Goal: Task Accomplishment & Management: Manage account settings

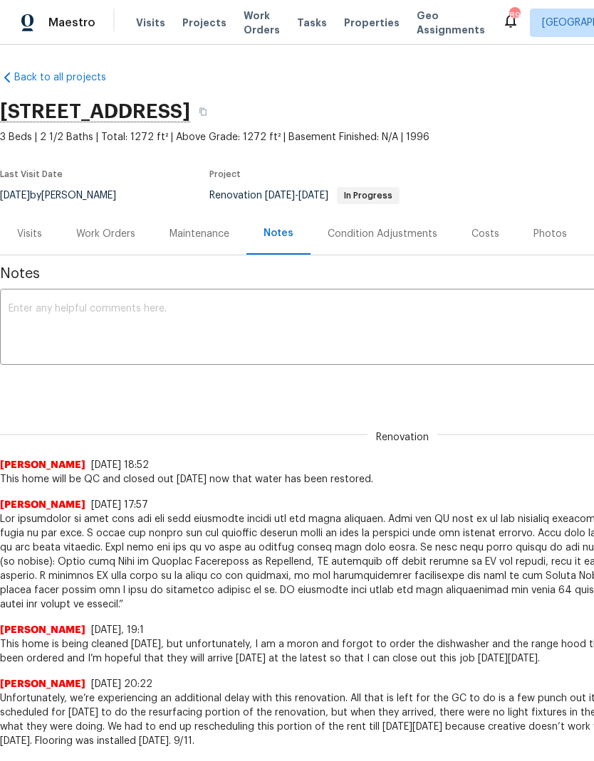
scroll to position [3, 0]
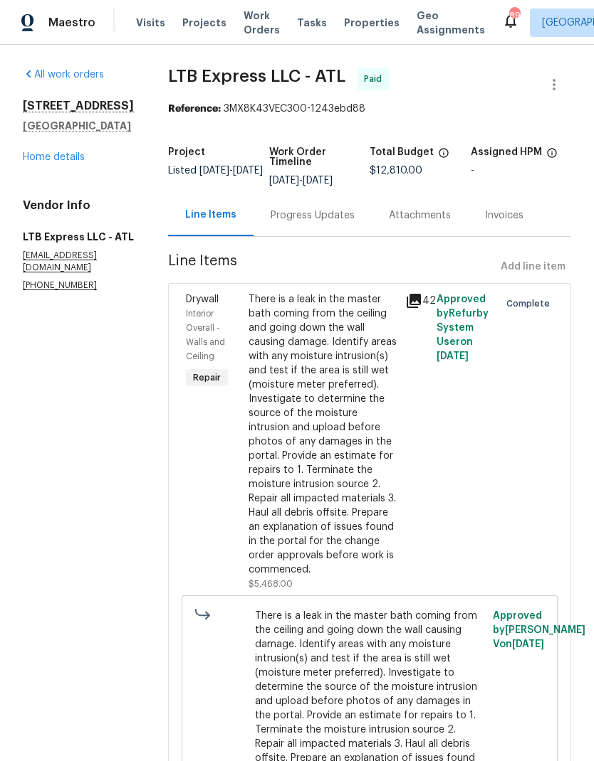
scroll to position [65, 0]
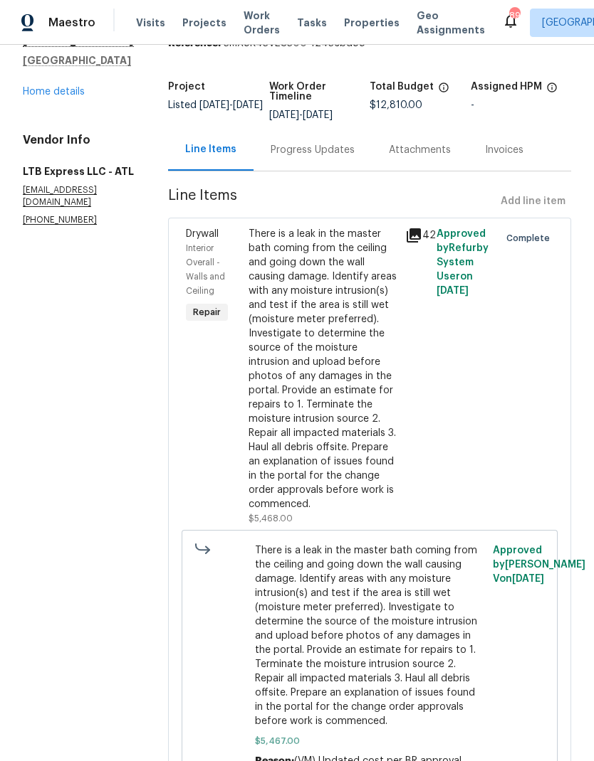
click at [74, 97] on link "Home details" at bounding box center [54, 92] width 62 height 10
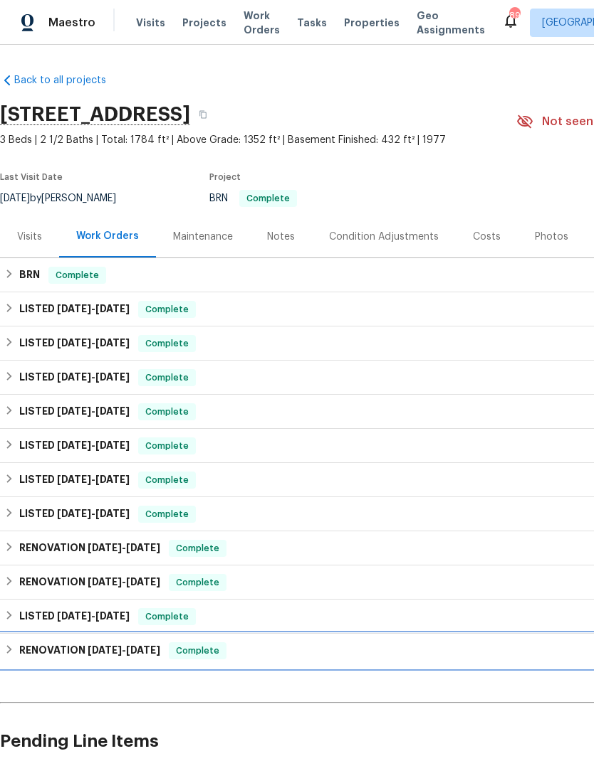
click at [16, 655] on div "RENOVATION 5/10/24 - 5/20/24 Complete" at bounding box center [402, 651] width 796 height 17
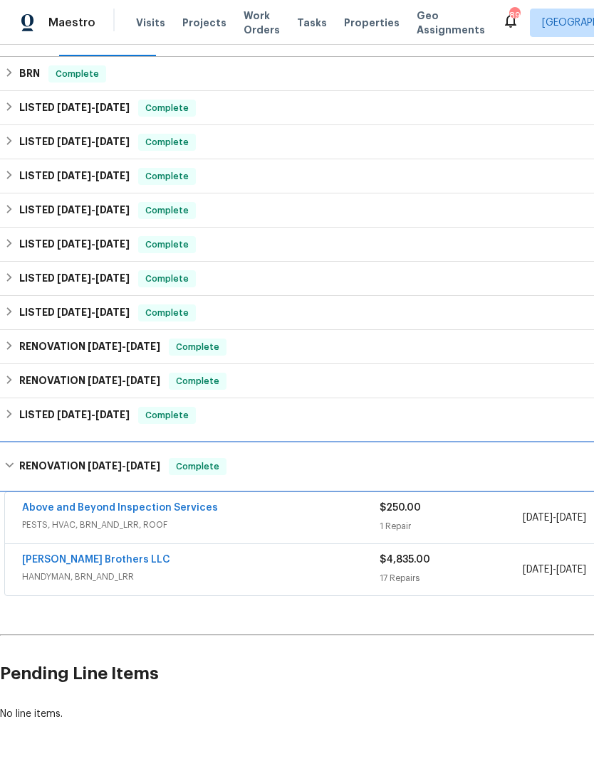
scroll to position [201, 0]
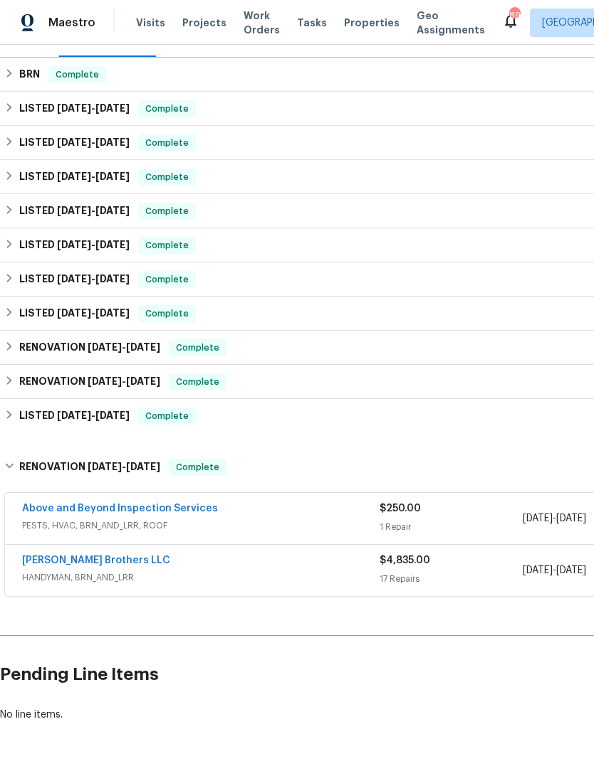
click at [97, 564] on link "Ferguson Brothers LLC" at bounding box center [96, 561] width 148 height 10
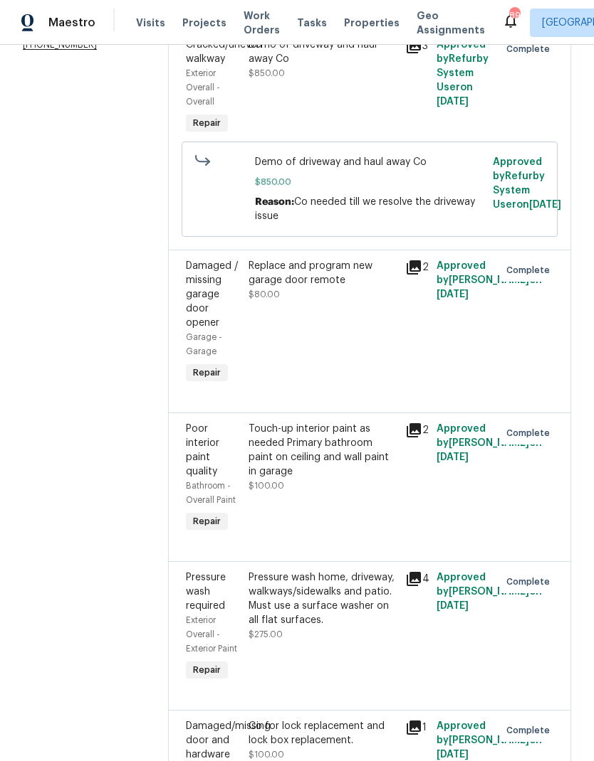
scroll to position [301, 0]
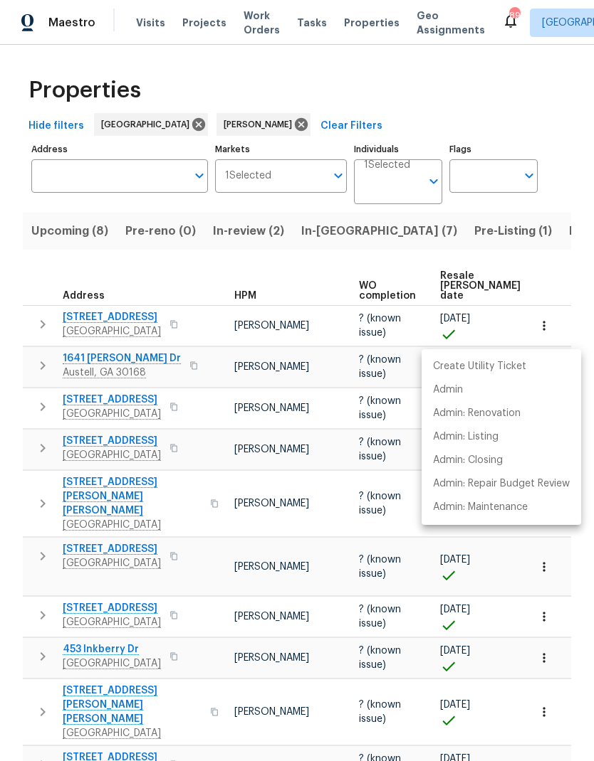
scroll to position [0, 107]
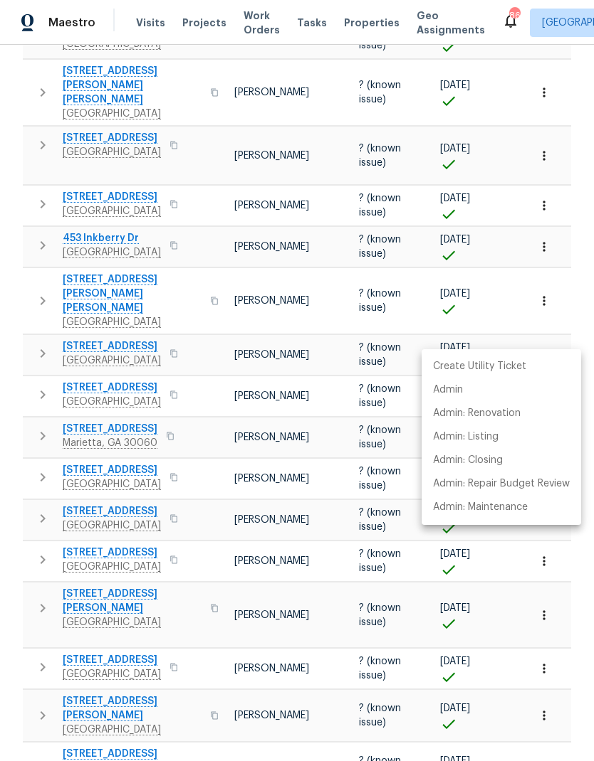
click at [317, 596] on div at bounding box center [297, 380] width 594 height 761
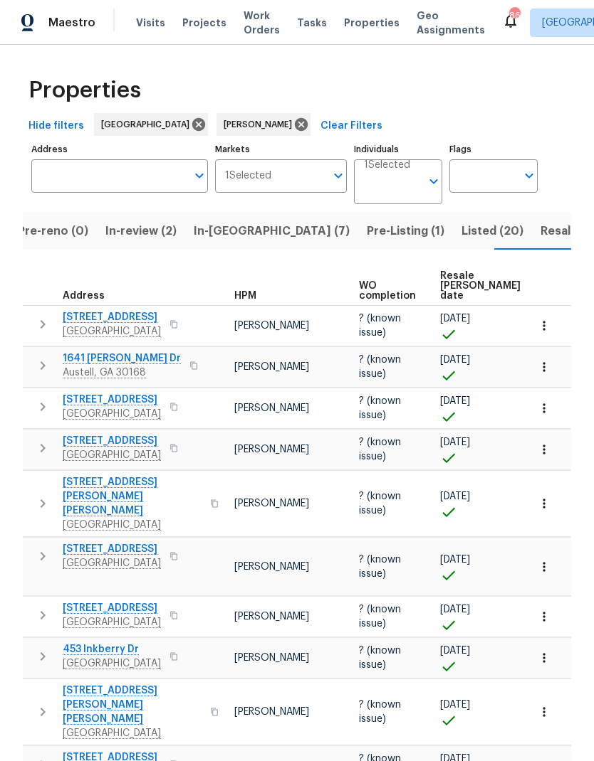
scroll to position [0, 0]
click at [461, 233] on span "Listed (20)" at bounding box center [492, 231] width 62 height 20
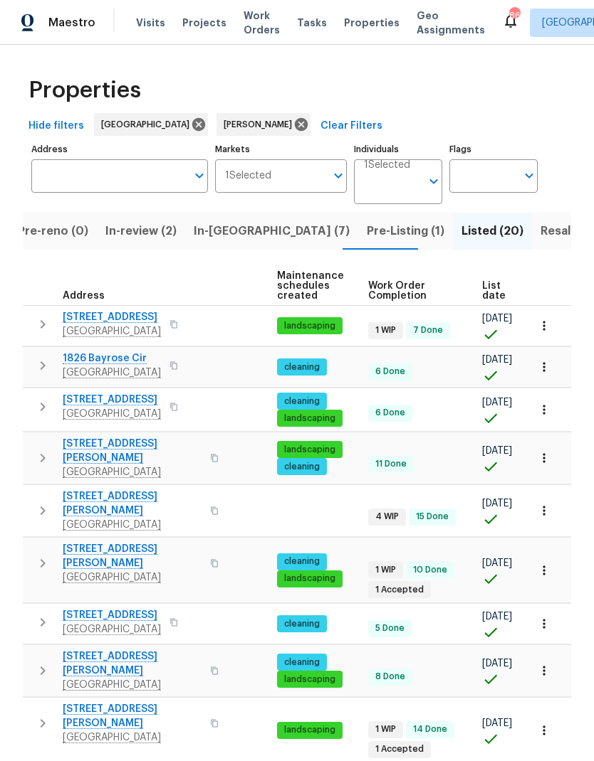
scroll to position [0, 158]
click at [543, 566] on icon "button" at bounding box center [543, 570] width 2 height 9
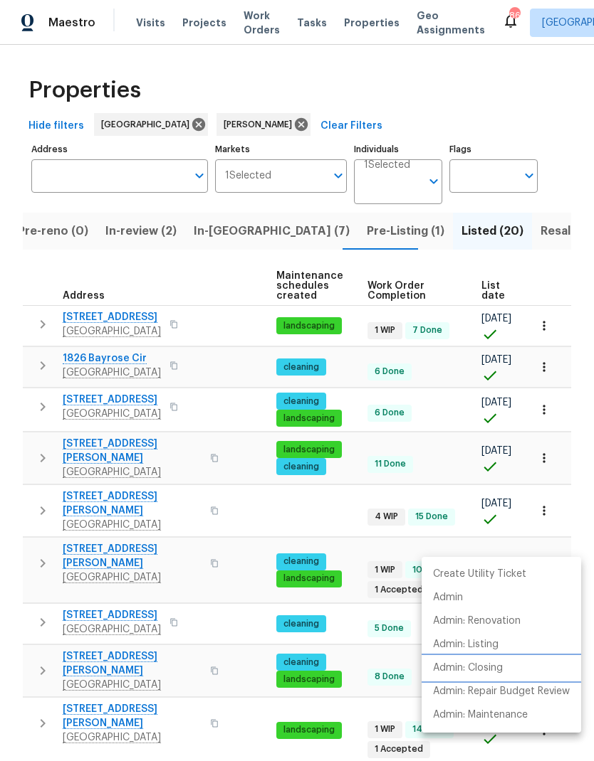
click at [496, 667] on p "Admin: Closing" at bounding box center [468, 668] width 70 height 15
click at [302, 236] on div at bounding box center [297, 380] width 594 height 761
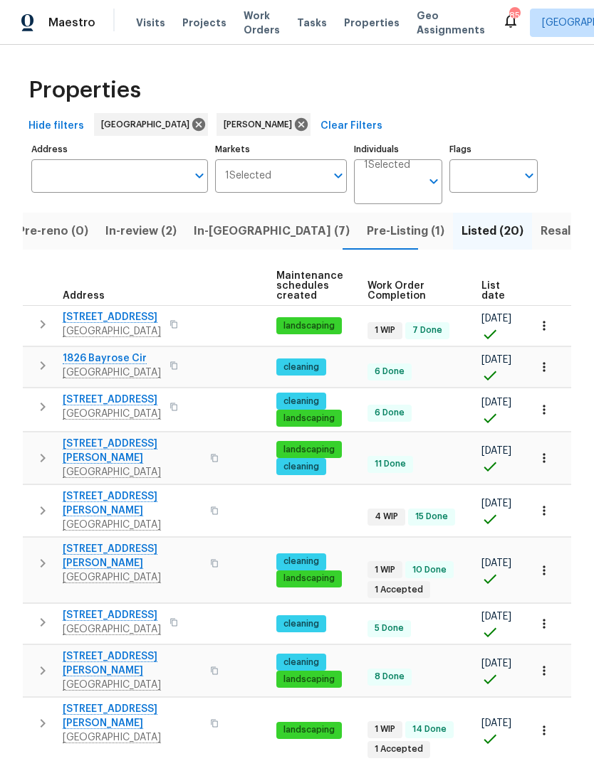
click at [233, 292] on div "HPM" at bounding box center [208, 296] width 113 height 10
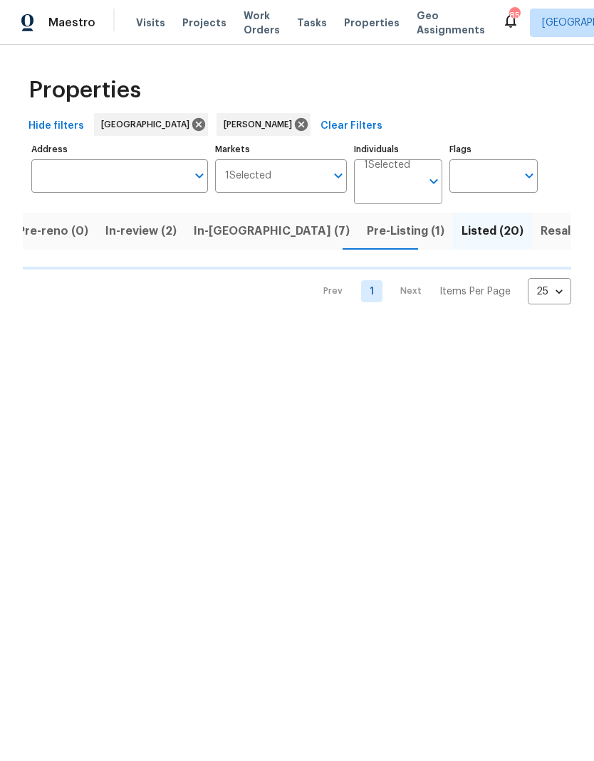
click at [461, 236] on span "Listed (20)" at bounding box center [492, 231] width 62 height 20
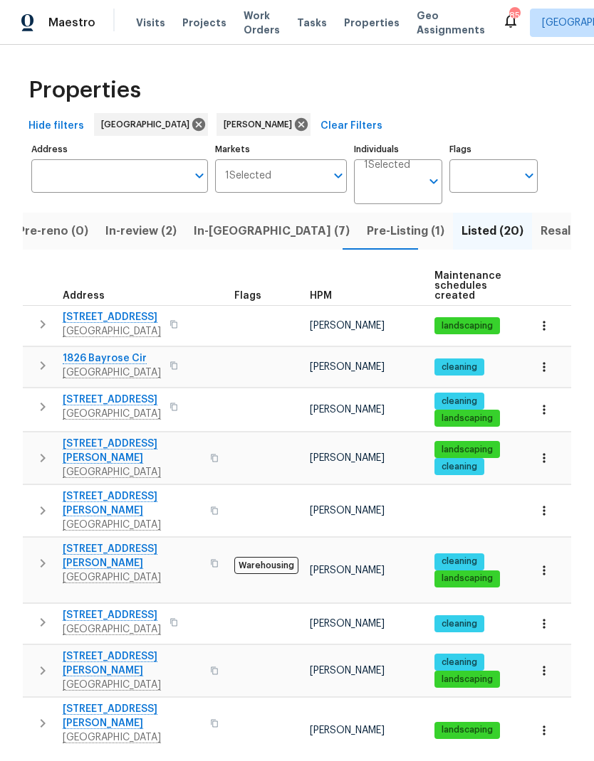
click at [46, 502] on icon "button" at bounding box center [42, 510] width 17 height 17
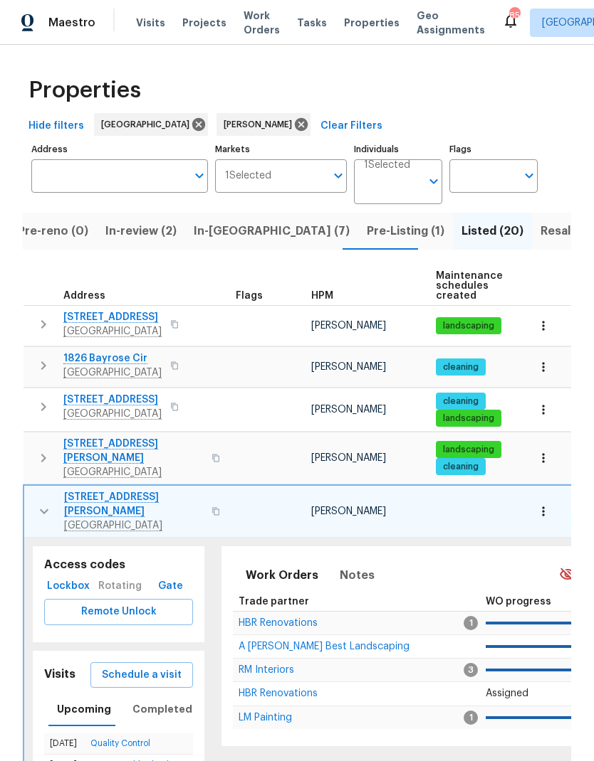
click at [77, 578] on span "Lockbox" at bounding box center [68, 587] width 37 height 18
click at [49, 503] on icon "button" at bounding box center [44, 511] width 17 height 17
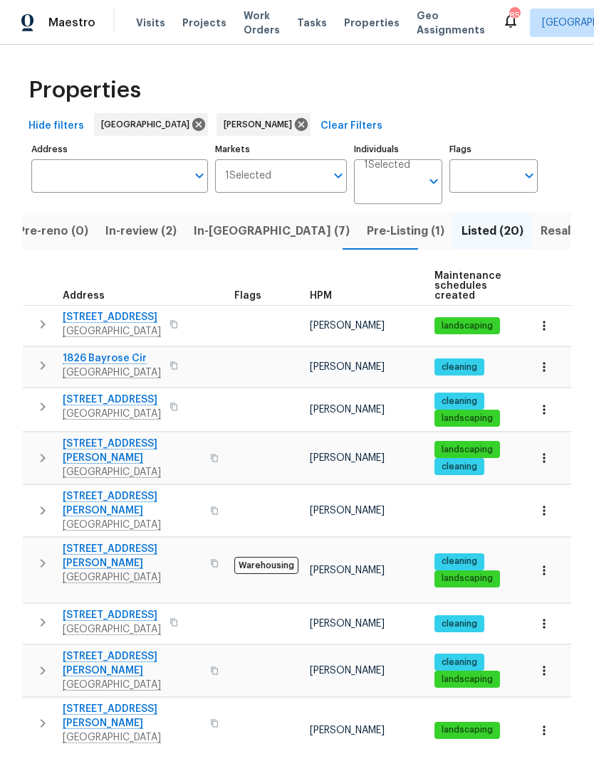
click at [545, 504] on icon "button" at bounding box center [544, 511] width 14 height 14
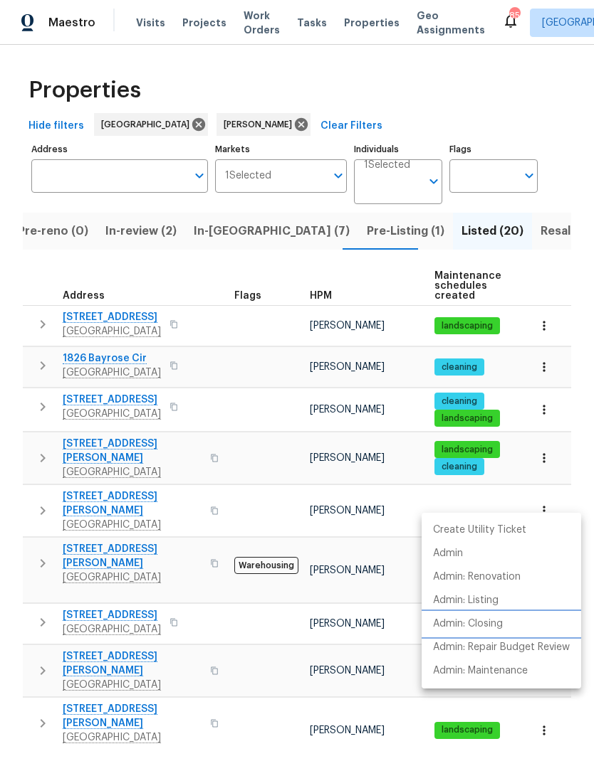
click at [488, 627] on p "Admin: Closing" at bounding box center [468, 624] width 70 height 15
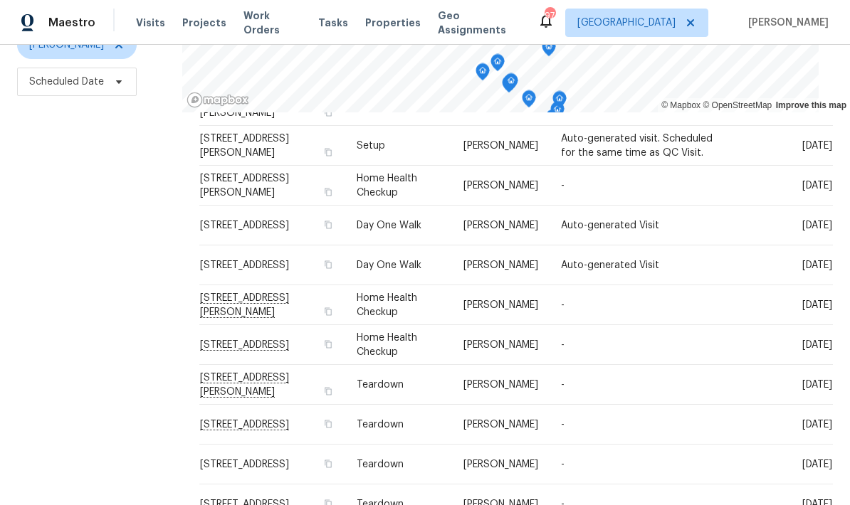
scroll to position [57, 0]
click at [0, 0] on icon at bounding box center [0, 0] width 0 height 0
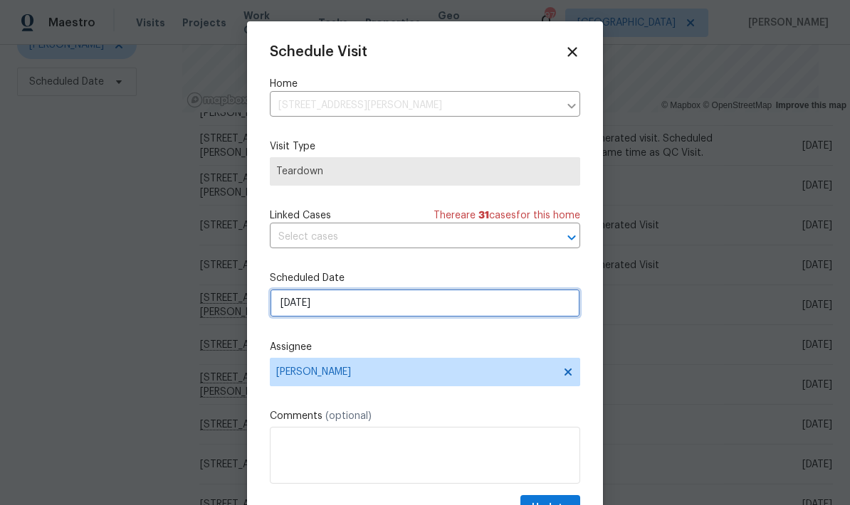
click at [399, 308] on input "9/30/2025" at bounding box center [425, 303] width 310 height 28
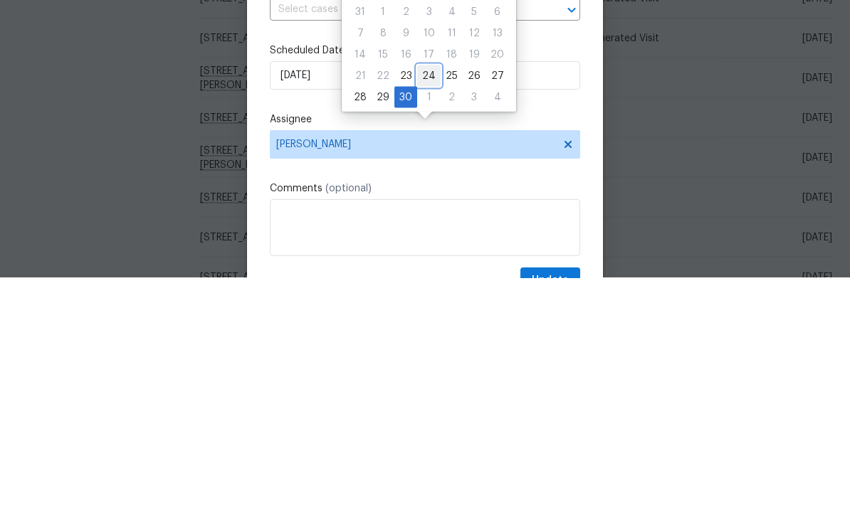
click at [428, 293] on div "24" at bounding box center [428, 303] width 23 height 20
type input "9/24/2025"
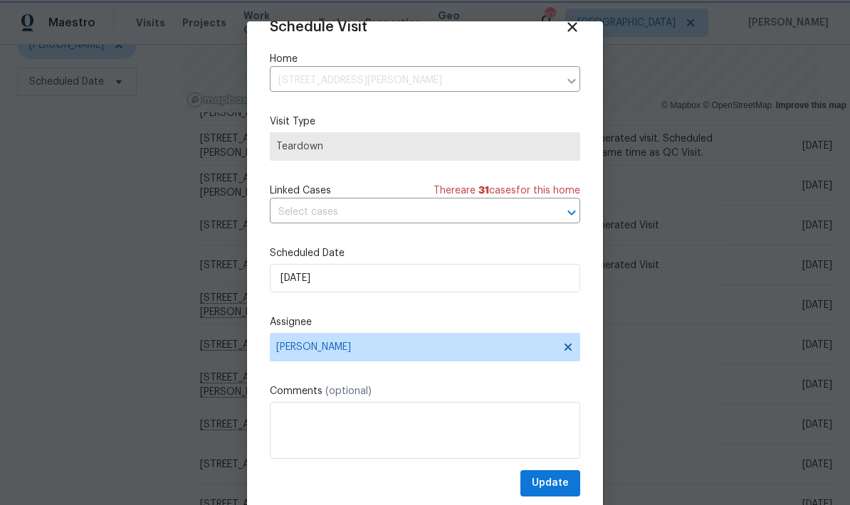
scroll to position [28, 0]
click at [561, 484] on span "Update" at bounding box center [550, 484] width 37 height 18
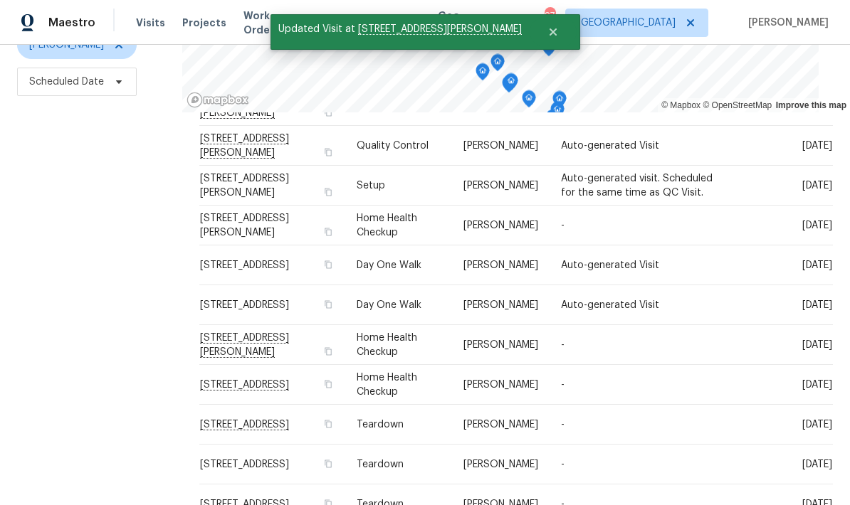
click at [0, 0] on icon at bounding box center [0, 0] width 0 height 0
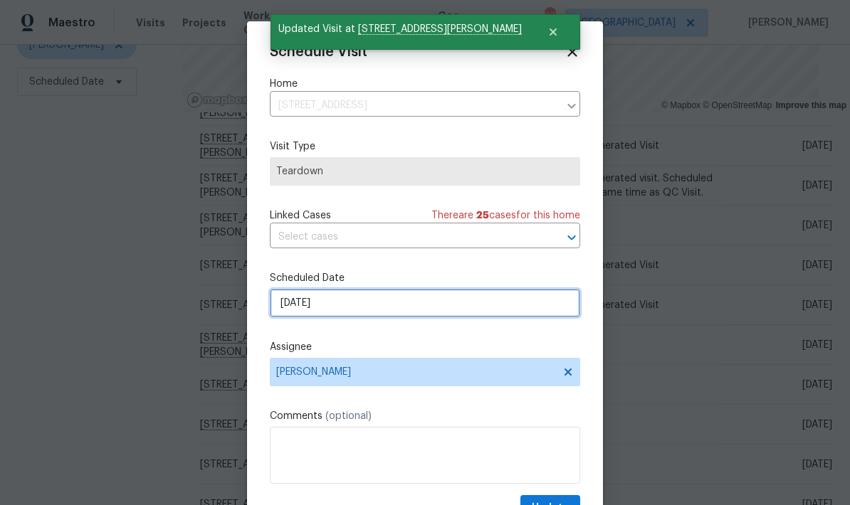
click at [444, 308] on input "9/30/2025" at bounding box center [425, 303] width 310 height 28
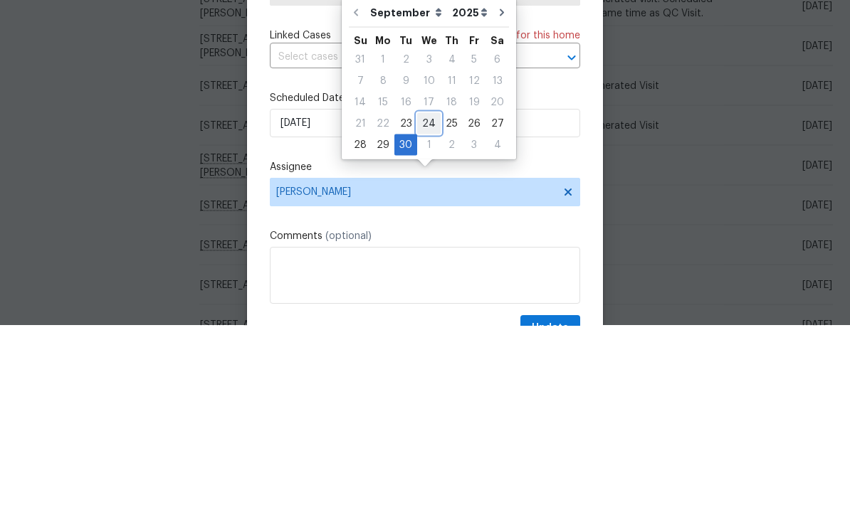
click at [427, 293] on div "24" at bounding box center [428, 303] width 23 height 20
type input "9/24/2025"
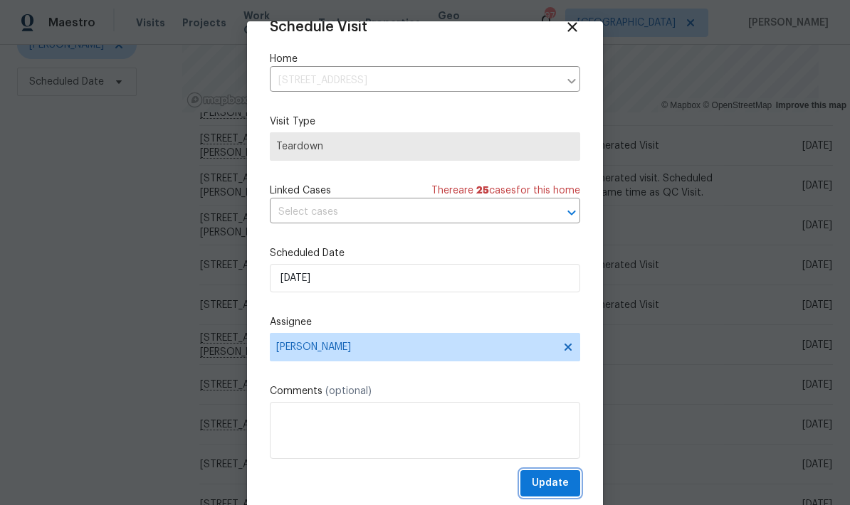
click at [570, 484] on button "Update" at bounding box center [550, 483] width 60 height 26
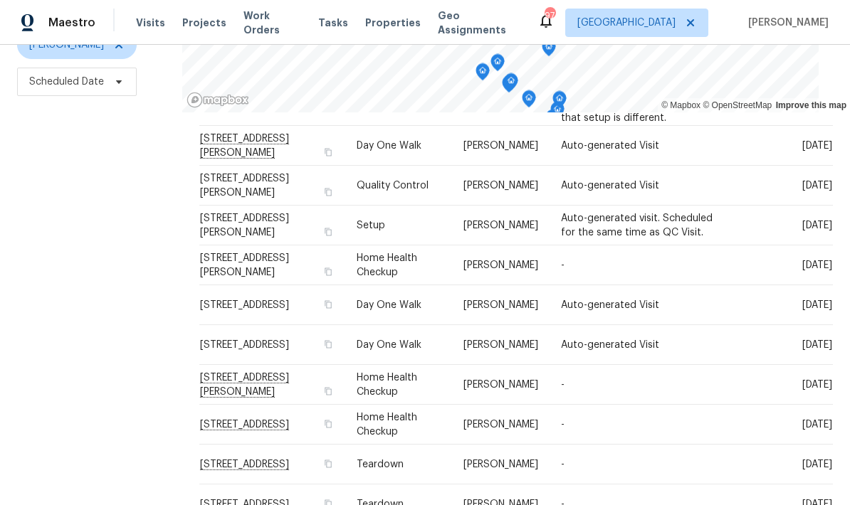
click at [0, 0] on icon at bounding box center [0, 0] width 0 height 0
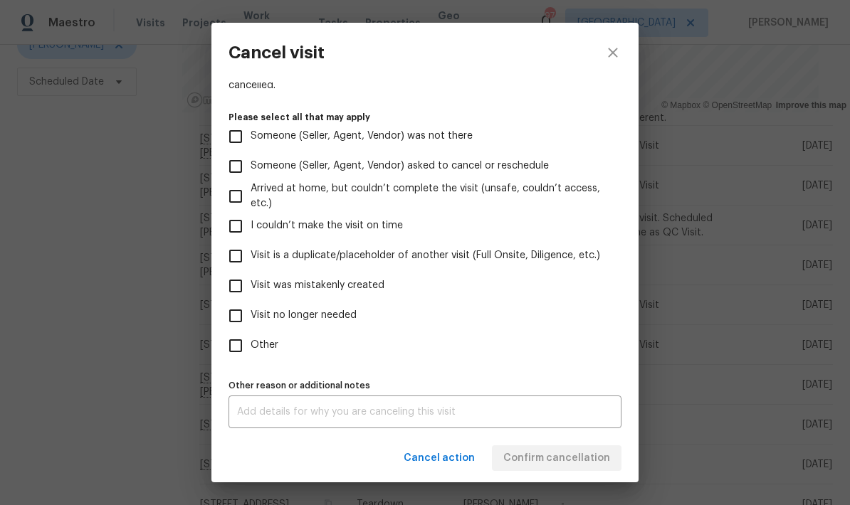
scroll to position [130, 0]
click at [239, 343] on input "Other" at bounding box center [236, 346] width 30 height 30
checkbox input "true"
click at [320, 412] on textarea at bounding box center [425, 412] width 376 height 10
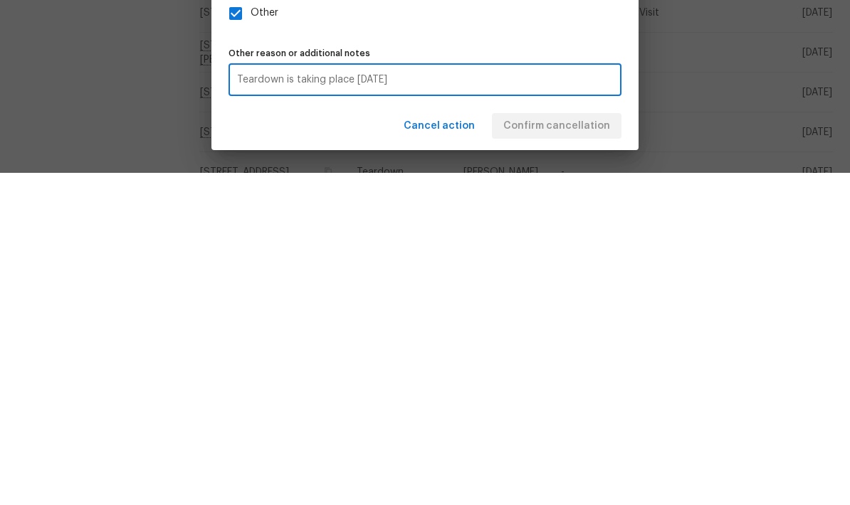
click at [245, 407] on textarea "Teardown is taking place tomorrow" at bounding box center [425, 412] width 376 height 10
type textarea "Teardown is taking place tomorrow"
click at [589, 434] on div "Cancel action Confirm cancellation" at bounding box center [424, 458] width 427 height 49
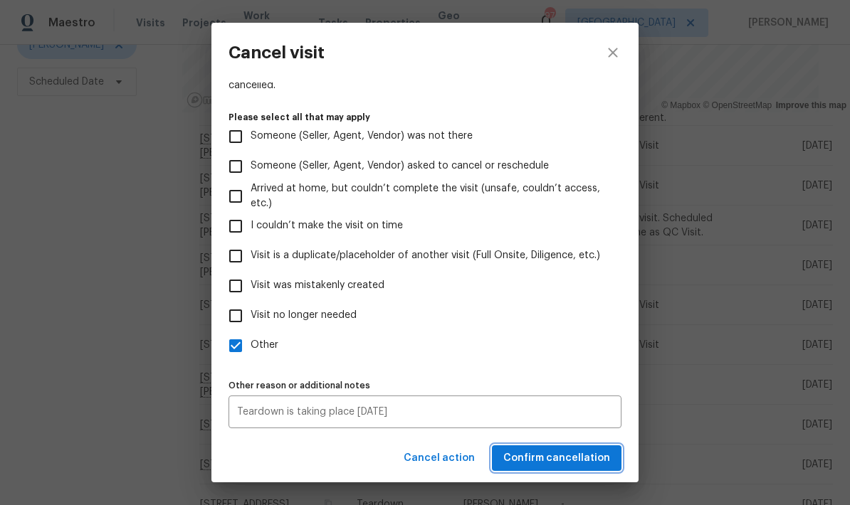
click at [594, 453] on span "Confirm cancellation" at bounding box center [556, 459] width 107 height 18
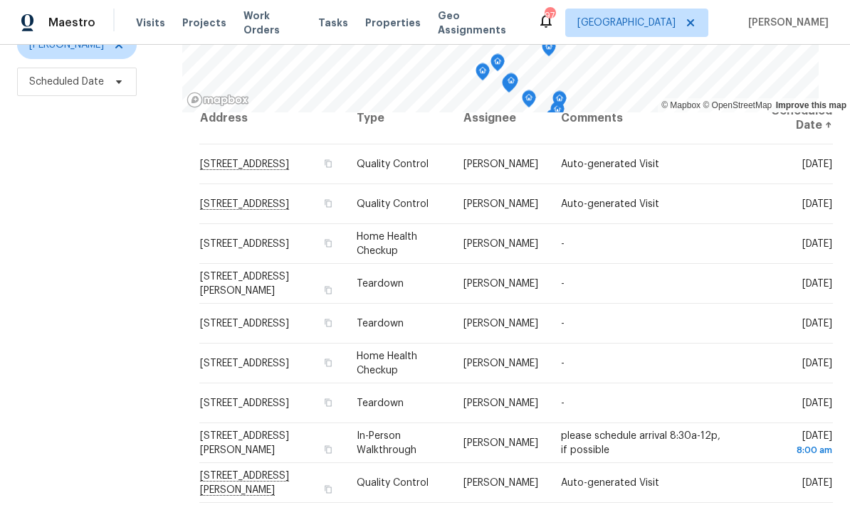
scroll to position [19, 0]
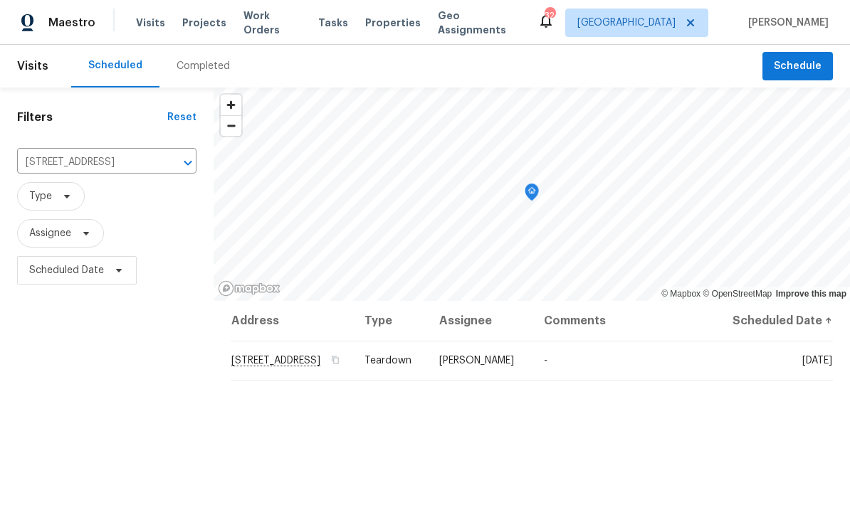
click at [169, 158] on icon "Clear" at bounding box center [169, 163] width 14 height 14
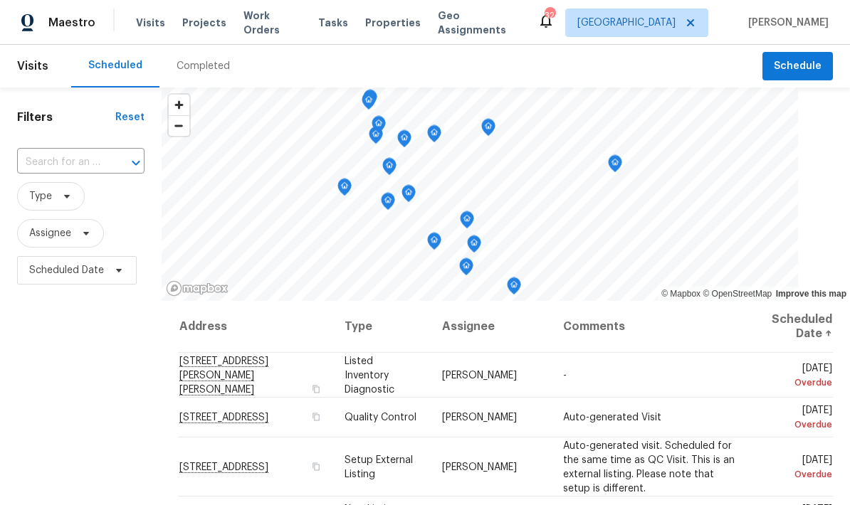
click at [93, 161] on input "text" at bounding box center [61, 163] width 88 height 22
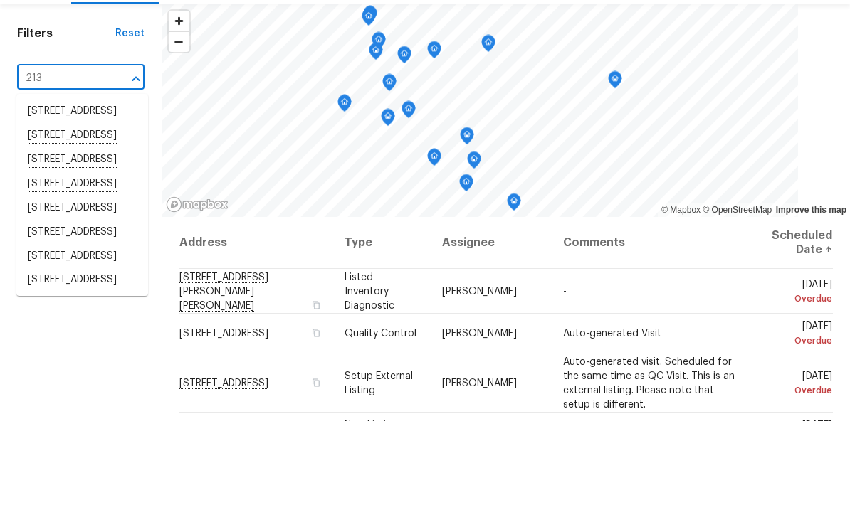
type input "2138"
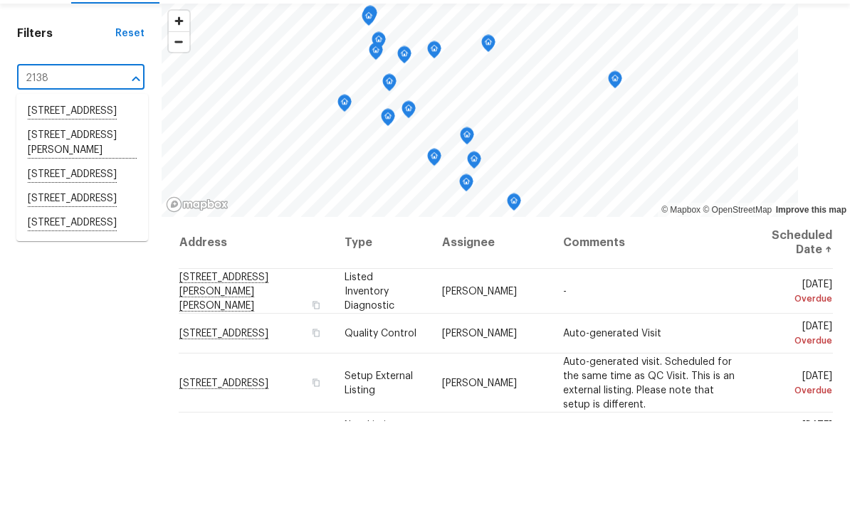
click at [126, 208] on li "2138 Chadwick Rd SW, Atlanta, GA 30331" at bounding box center [82, 227] width 132 height 39
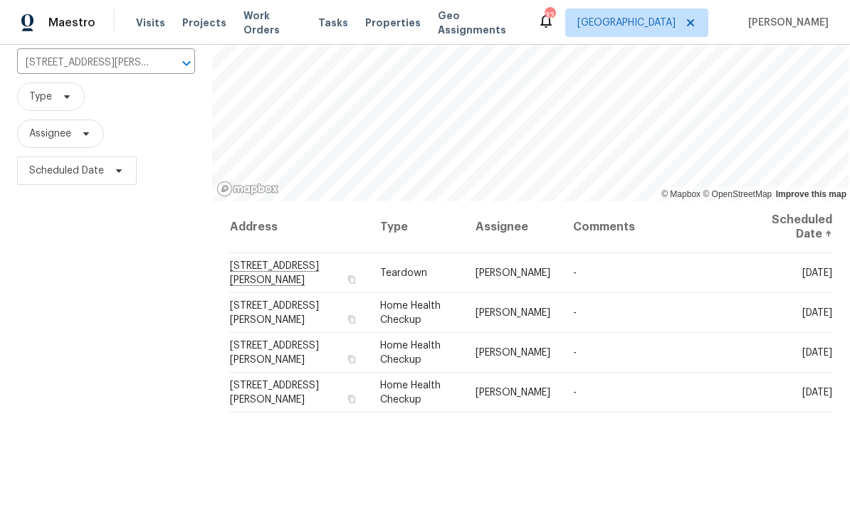
scroll to position [128, 0]
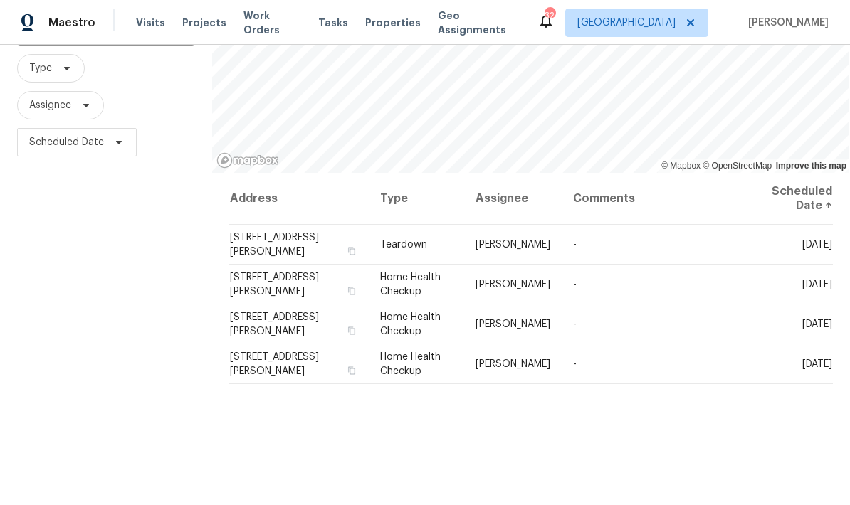
click at [0, 0] on icon at bounding box center [0, 0] width 0 height 0
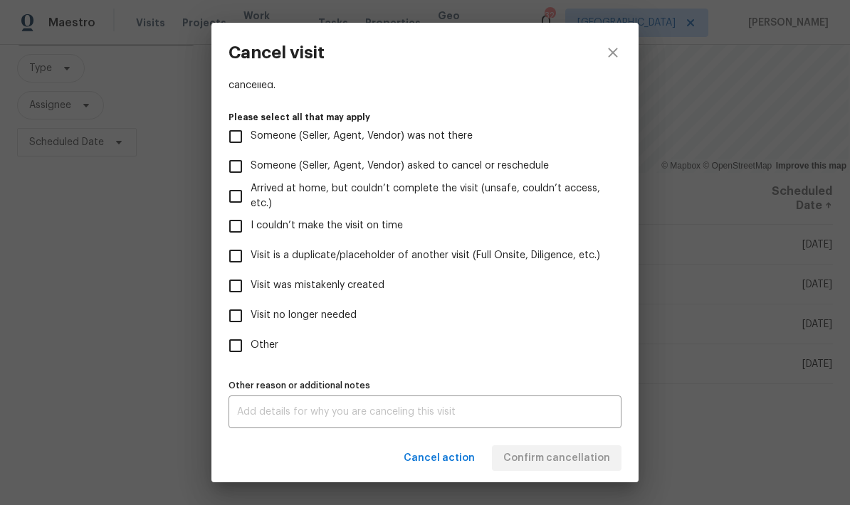
scroll to position [130, 0]
click at [238, 344] on input "Other" at bounding box center [236, 346] width 30 height 30
checkbox input "true"
click at [329, 413] on textarea at bounding box center [425, 412] width 376 height 10
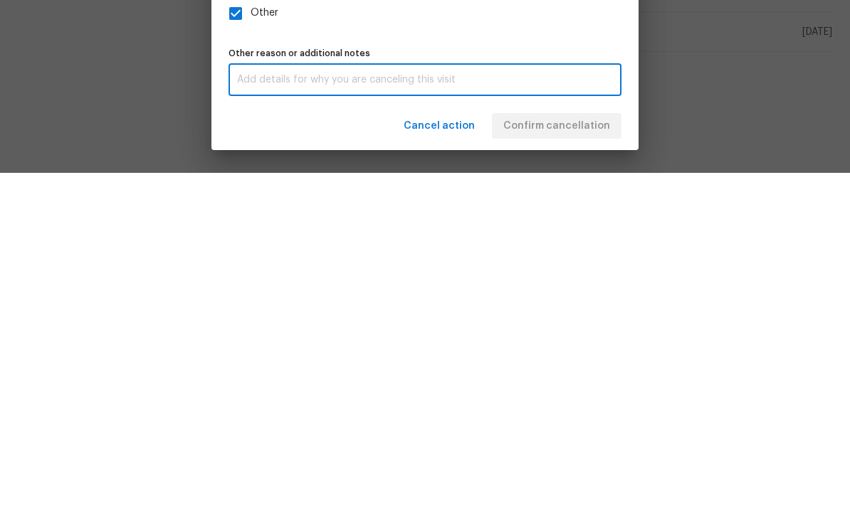
click at [336, 407] on textarea at bounding box center [425, 412] width 376 height 10
paste textarea "Teardown is taking place tomorrow"
type textarea "Teardown is taking place tomorrow"
click at [588, 434] on div "Cancel action Confirm cancellation" at bounding box center [424, 458] width 427 height 49
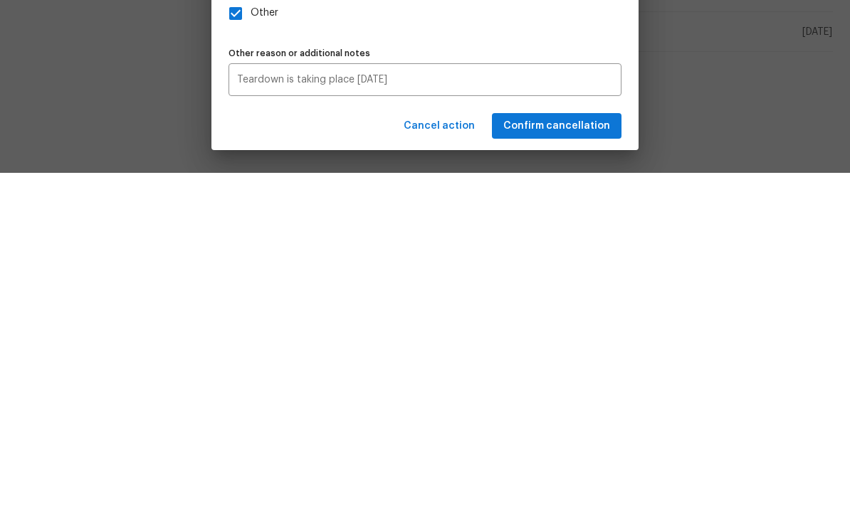
scroll to position [57, 0]
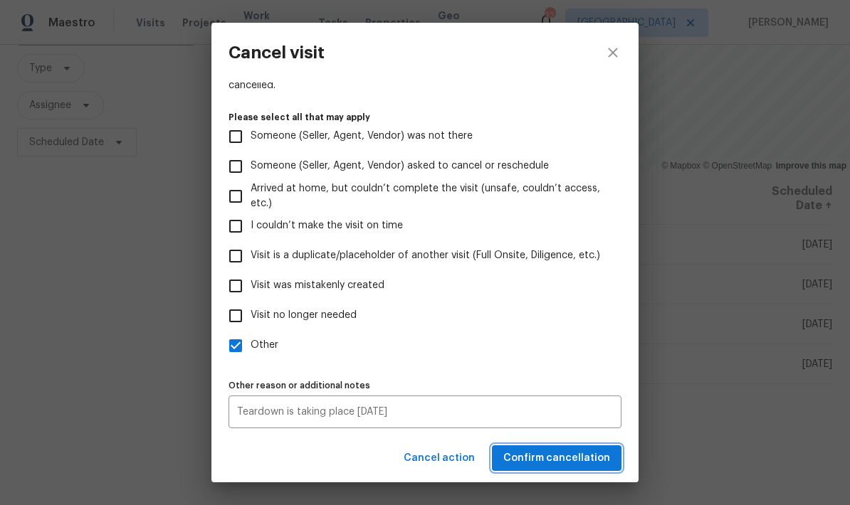
click at [599, 458] on span "Confirm cancellation" at bounding box center [556, 459] width 107 height 18
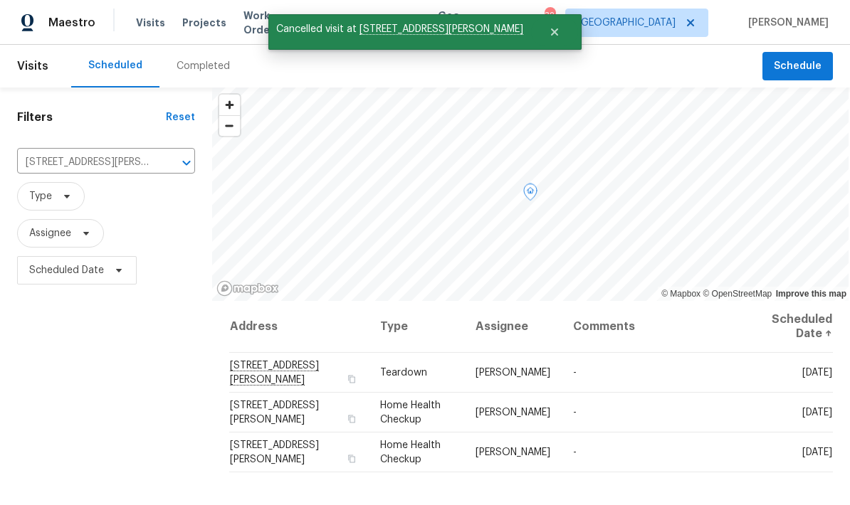
click at [0, 0] on icon at bounding box center [0, 0] width 0 height 0
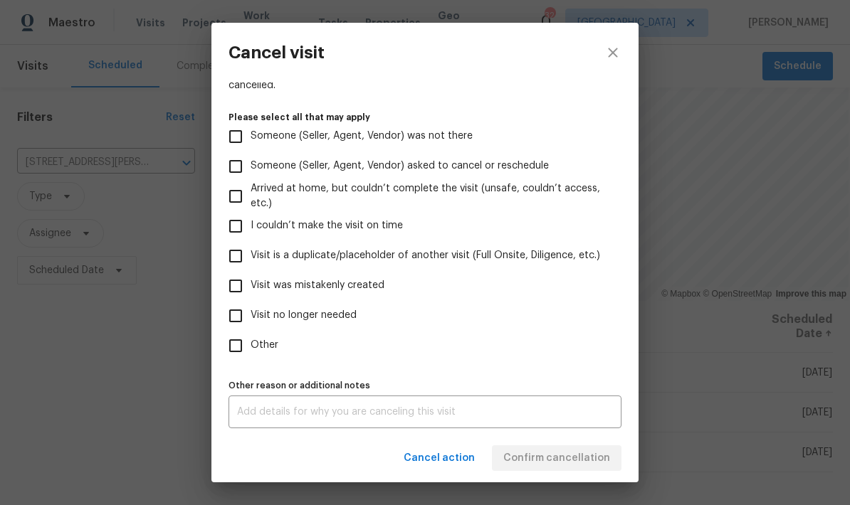
scroll to position [130, 0]
click at [238, 349] on input "Other" at bounding box center [236, 346] width 30 height 30
checkbox input "true"
click at [329, 414] on textarea at bounding box center [425, 412] width 376 height 10
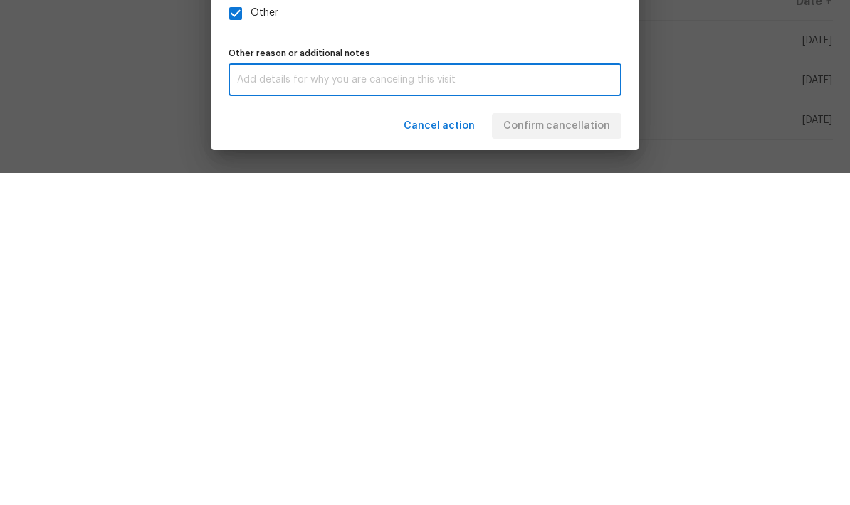
click at [347, 407] on textarea at bounding box center [425, 412] width 376 height 10
paste textarea "Teardown is taking place tomorrow"
type textarea "Teardown is taking place tomorrow"
click at [570, 434] on div "Cancel action Confirm cancellation" at bounding box center [424, 458] width 427 height 49
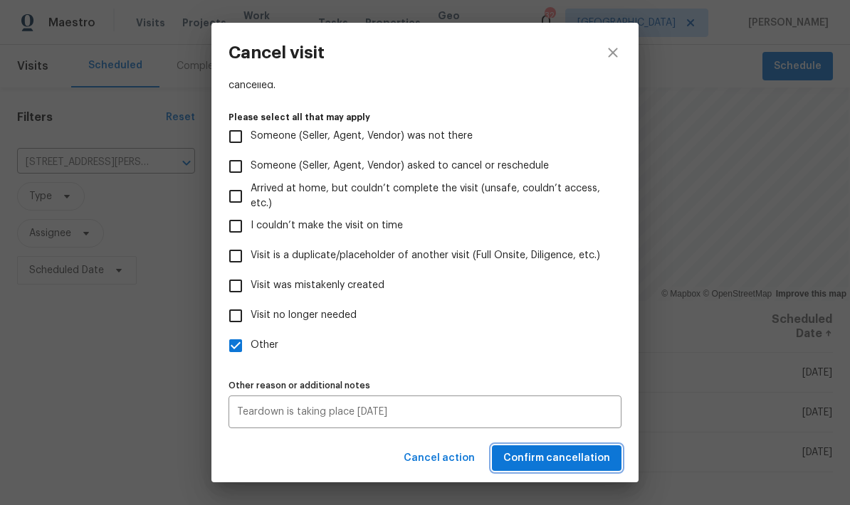
click at [576, 460] on span "Confirm cancellation" at bounding box center [556, 459] width 107 height 18
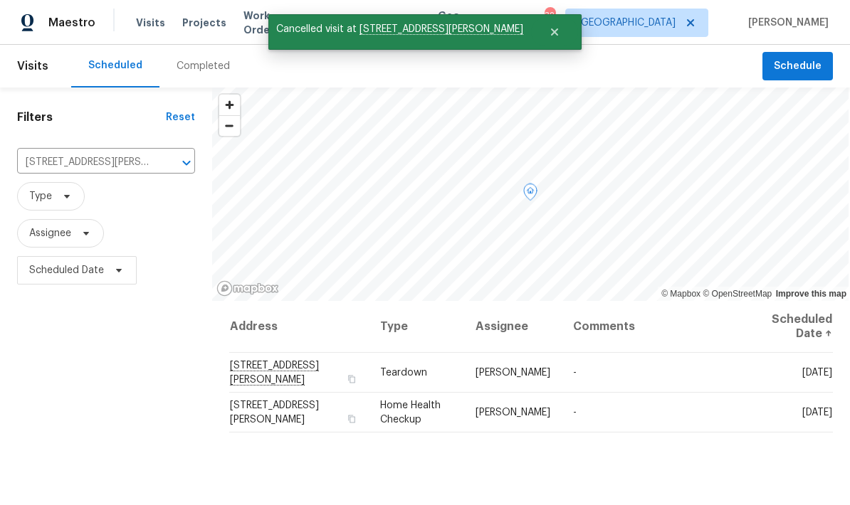
click at [0, 0] on icon at bounding box center [0, 0] width 0 height 0
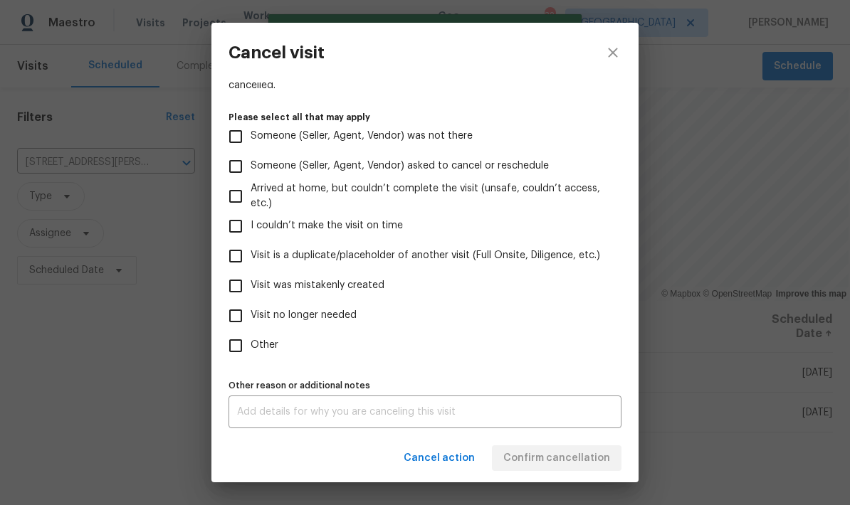
scroll to position [130, 0]
click at [238, 347] on input "Other" at bounding box center [236, 346] width 30 height 30
checkbox input "true"
click at [315, 411] on textarea at bounding box center [425, 412] width 376 height 10
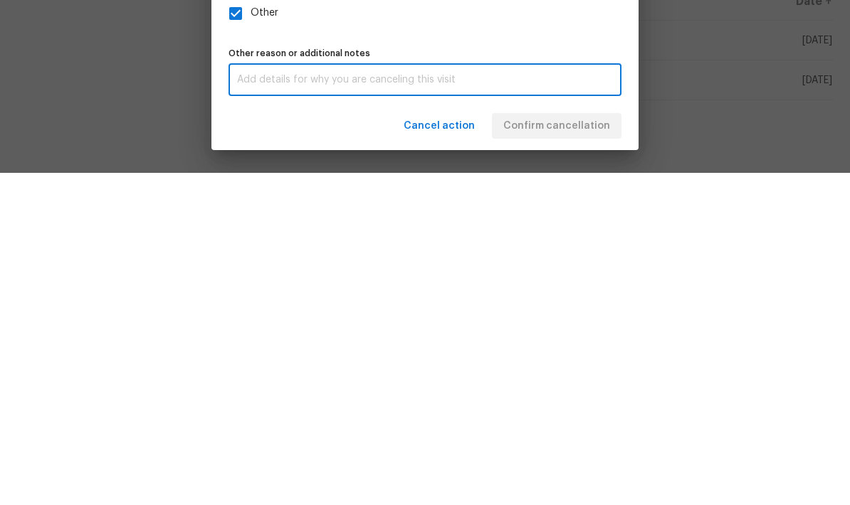
click at [330, 407] on textarea at bounding box center [425, 412] width 376 height 10
paste textarea "Teardown is taking place tomorrow"
type textarea "Teardown is taking place tomorrow"
click at [584, 434] on div "Cancel action Confirm cancellation" at bounding box center [424, 458] width 427 height 49
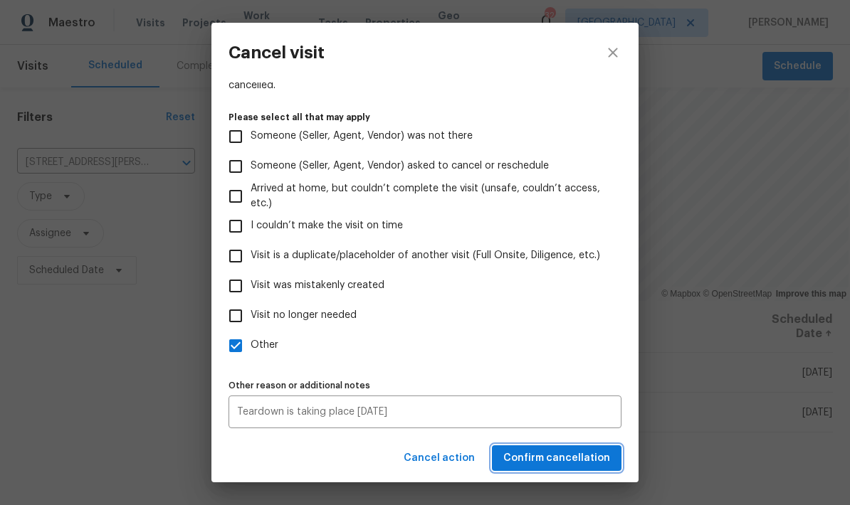
click at [579, 461] on span "Confirm cancellation" at bounding box center [556, 459] width 107 height 18
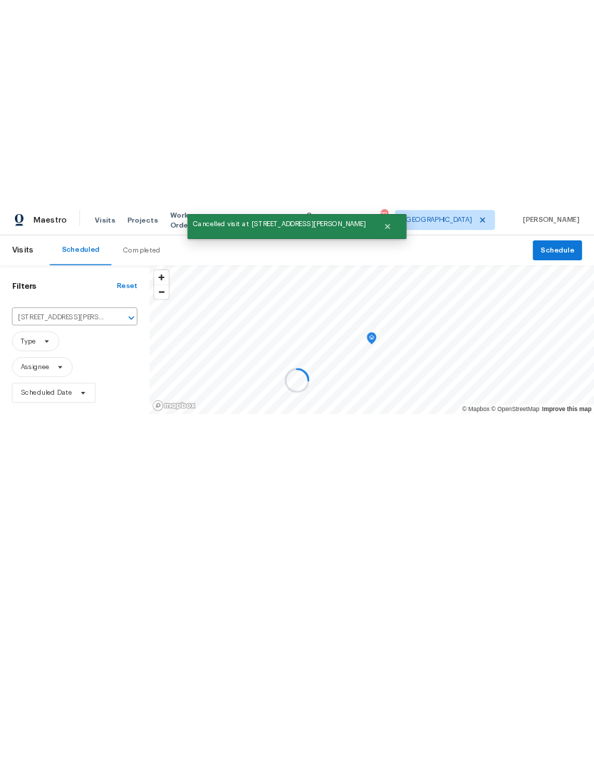
scroll to position [0, 0]
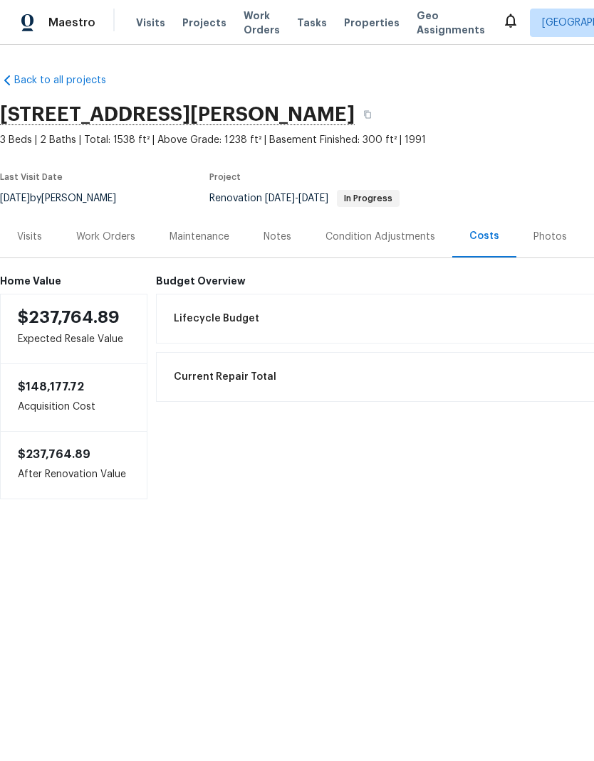
click at [105, 249] on div "Work Orders" at bounding box center [105, 237] width 93 height 42
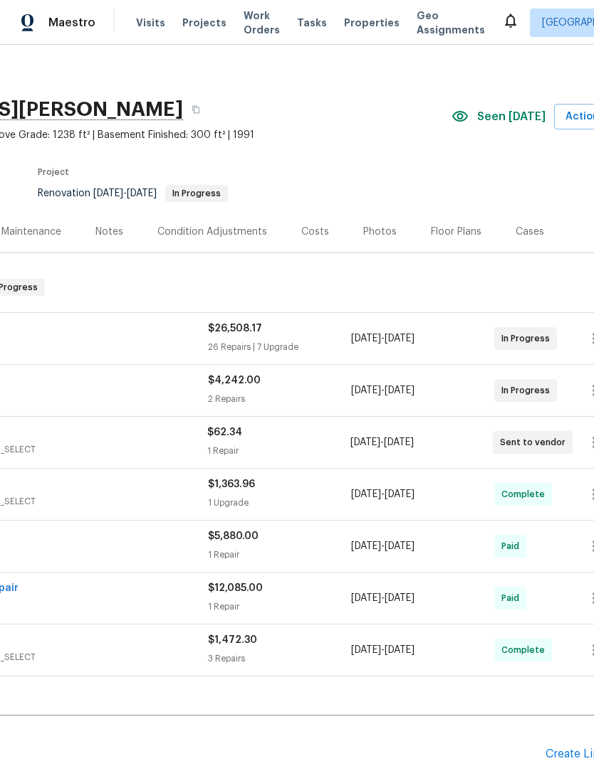
scroll to position [6, 184]
